Goal: Navigation & Orientation: Find specific page/section

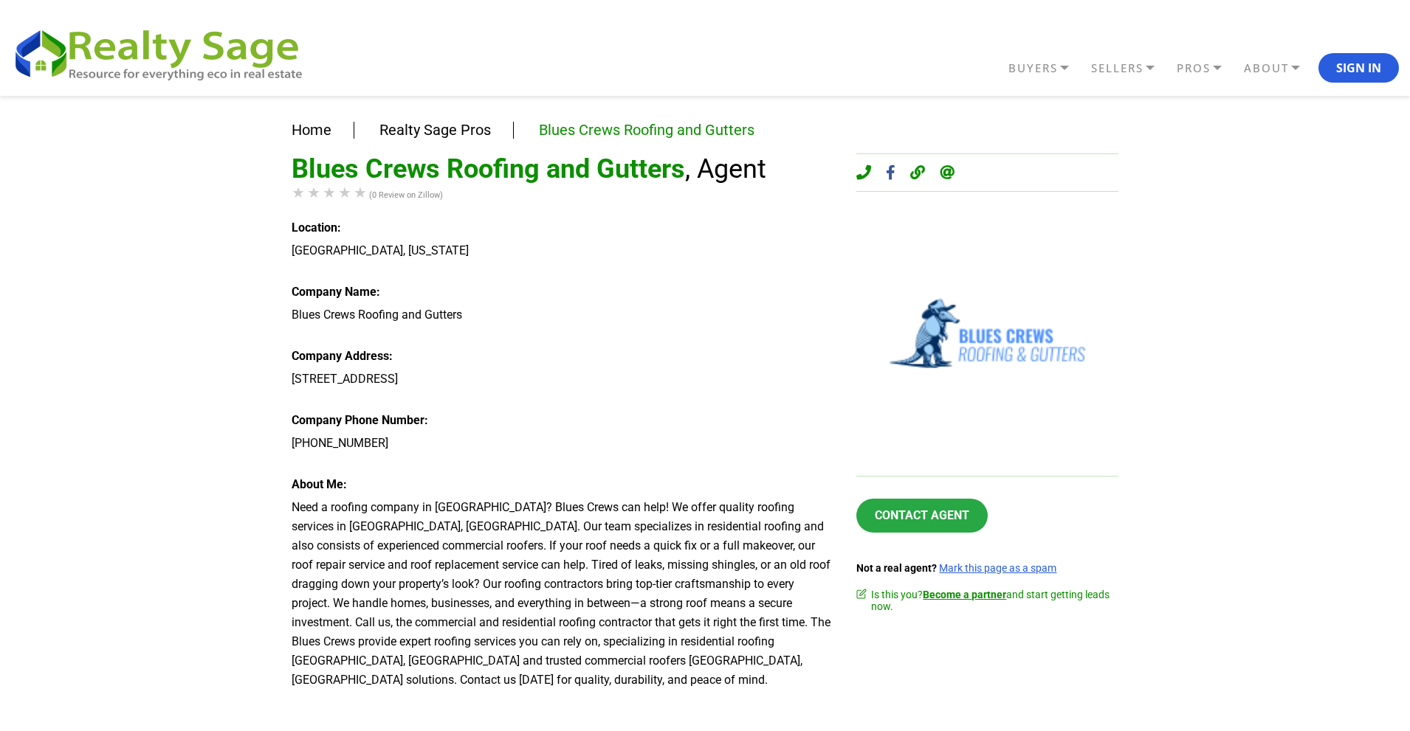
click at [56, 365] on div "Home Realty Sage Pros Blues Crews Roofing and Gutters Blues Crews Roofing and G…" at bounding box center [705, 500] width 1410 height 809
click at [0, 487] on div "Home Realty Sage Pros Blues Crews Roofing and Gutters Blues Crews Roofing and G…" at bounding box center [705, 500] width 1410 height 809
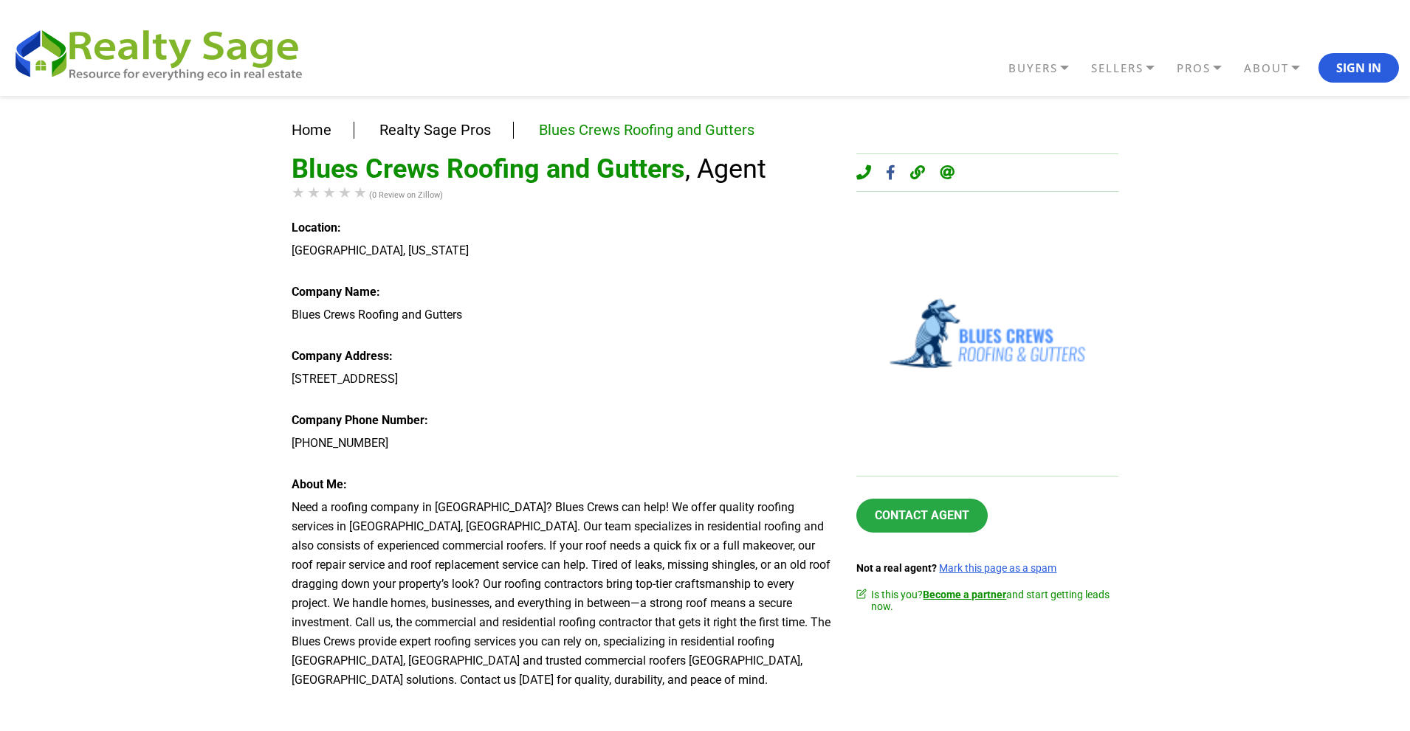
click at [0, 487] on div "Home Realty Sage Pros Blues Crews Roofing and Gutters Blues Crews Roofing and G…" at bounding box center [705, 500] width 1410 height 809
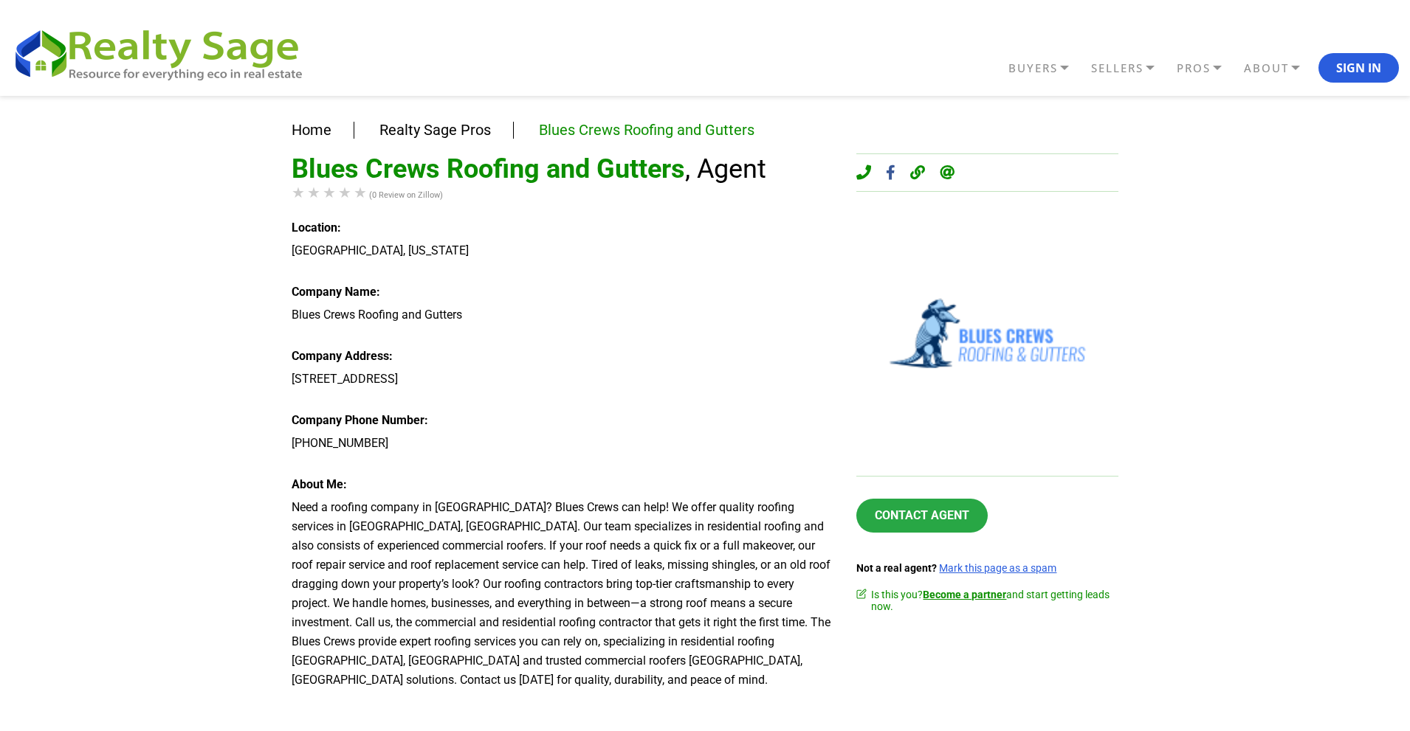
click at [0, 487] on div "Home Realty Sage Pros Blues Crews Roofing and Gutters Blues Crews Roofing and G…" at bounding box center [705, 500] width 1410 height 809
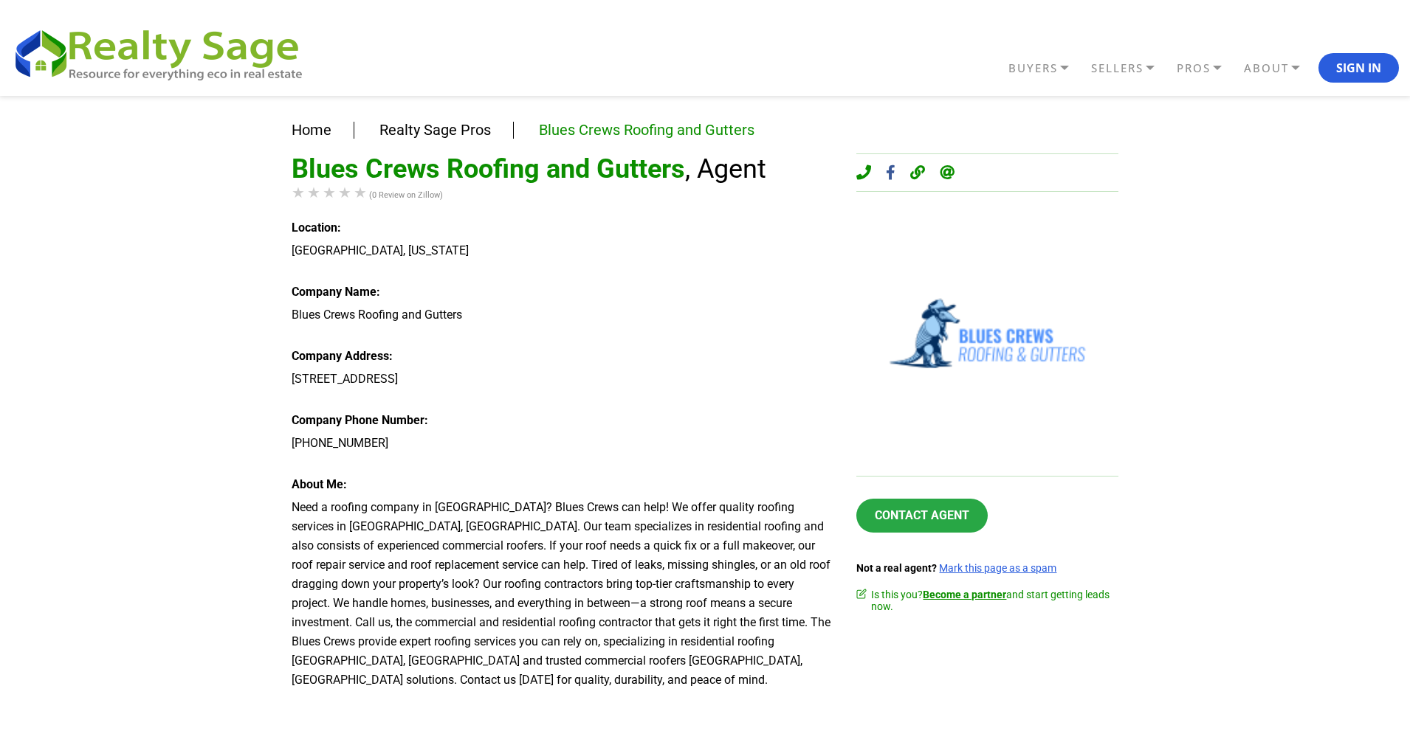
click at [0, 487] on div "Home Realty Sage Pros Blues Crews Roofing and Gutters Blues Crews Roofing and G…" at bounding box center [705, 500] width 1410 height 809
click at [845, 698] on div "Home Realty Sage Pros Blues Crews Roofing and Gutters Blues Crews Roofing and G…" at bounding box center [705, 482] width 827 height 772
